Goal: Transaction & Acquisition: Purchase product/service

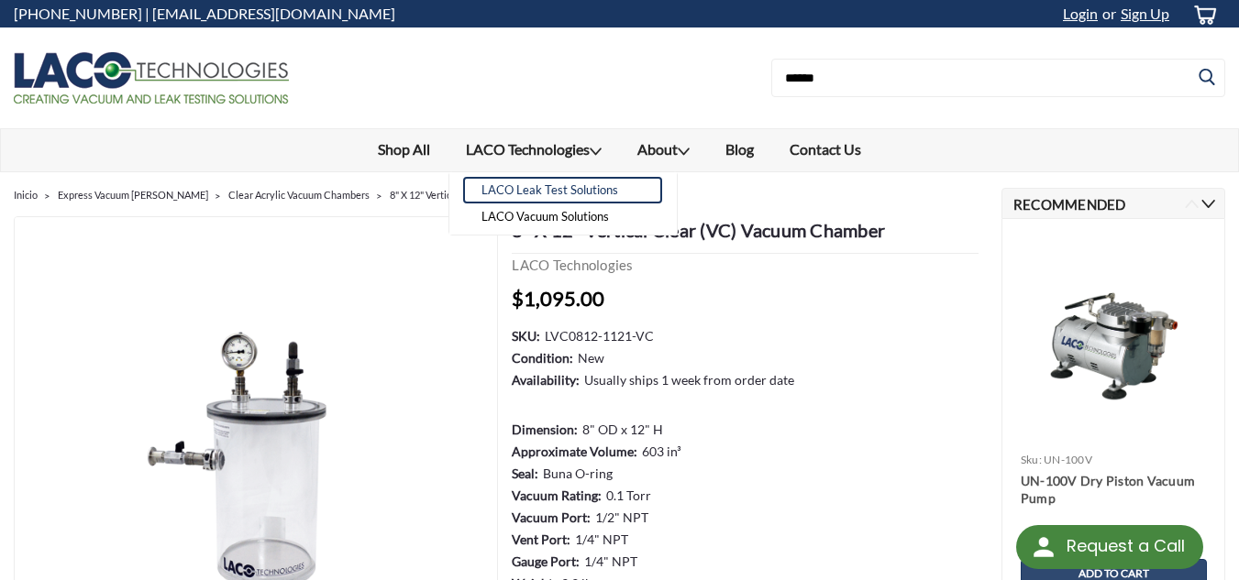
click at [601, 187] on link "LACO Leak Test Solutions" at bounding box center [562, 190] width 199 height 27
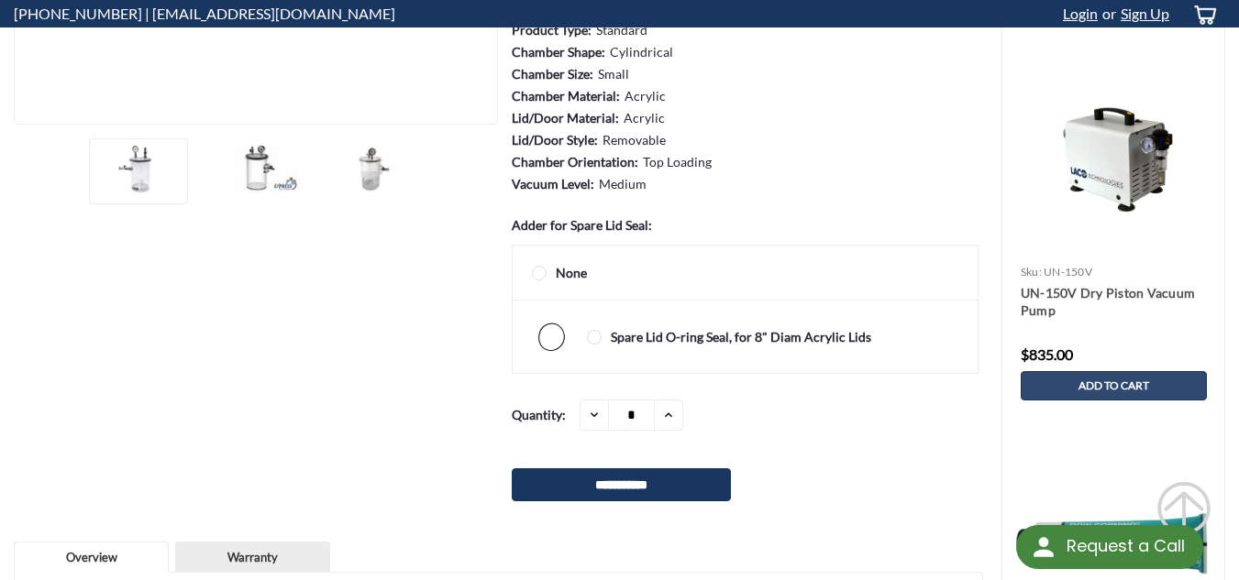
scroll to position [550, 0]
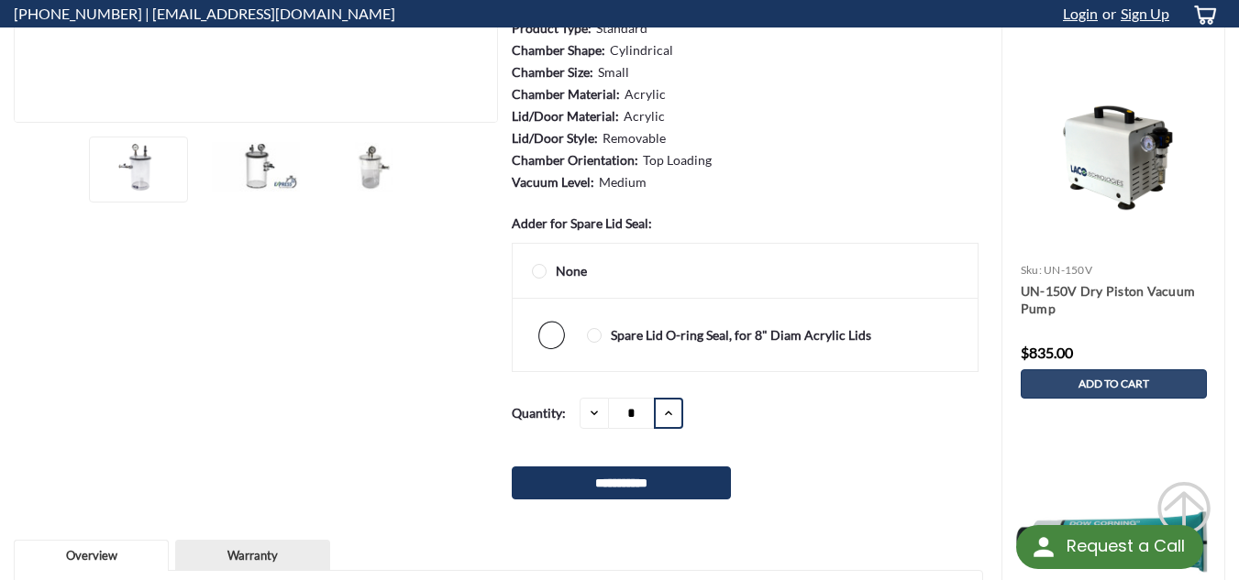
click at [664, 414] on icon at bounding box center [668, 413] width 15 height 15
click at [594, 408] on icon at bounding box center [594, 413] width 15 height 15
type input "*"
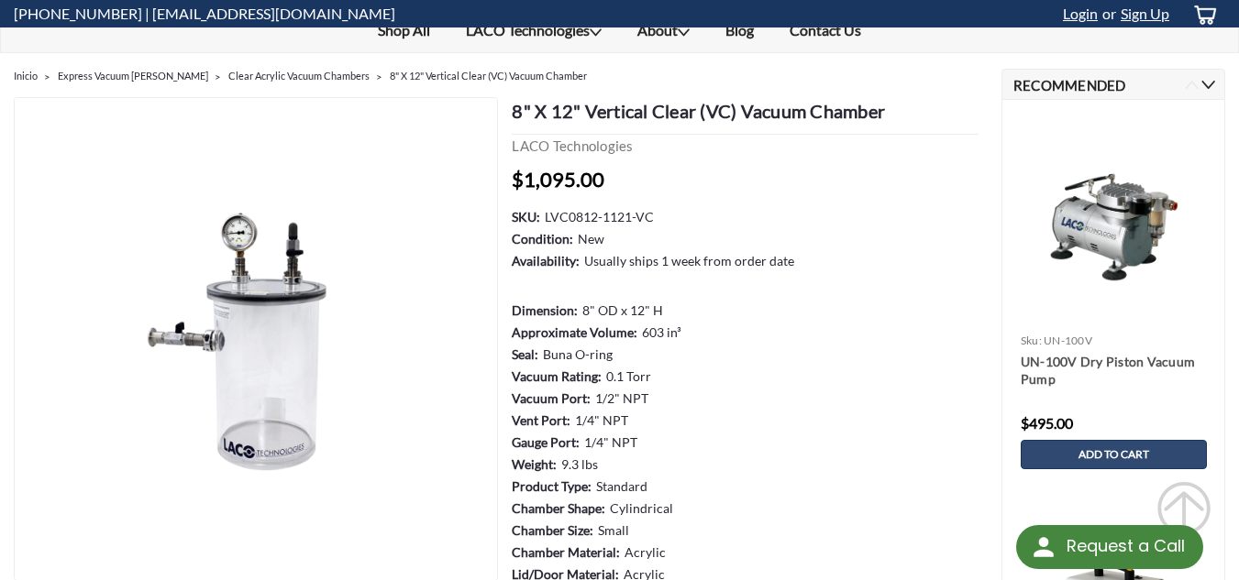
scroll to position [183, 0]
